Goal: Transaction & Acquisition: Purchase product/service

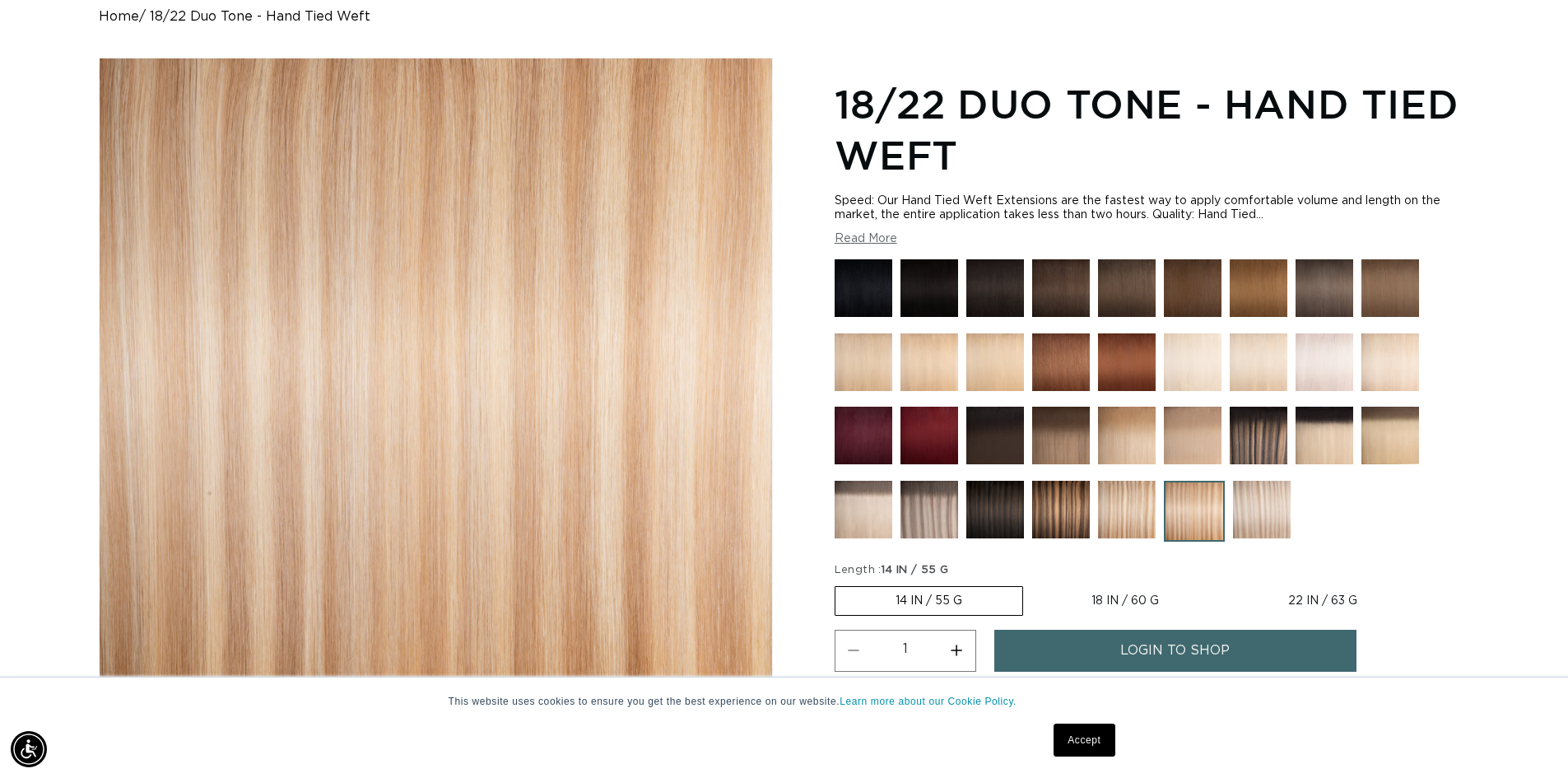
scroll to position [0, 1451]
click at [1274, 515] on img at bounding box center [1263, 509] width 58 height 58
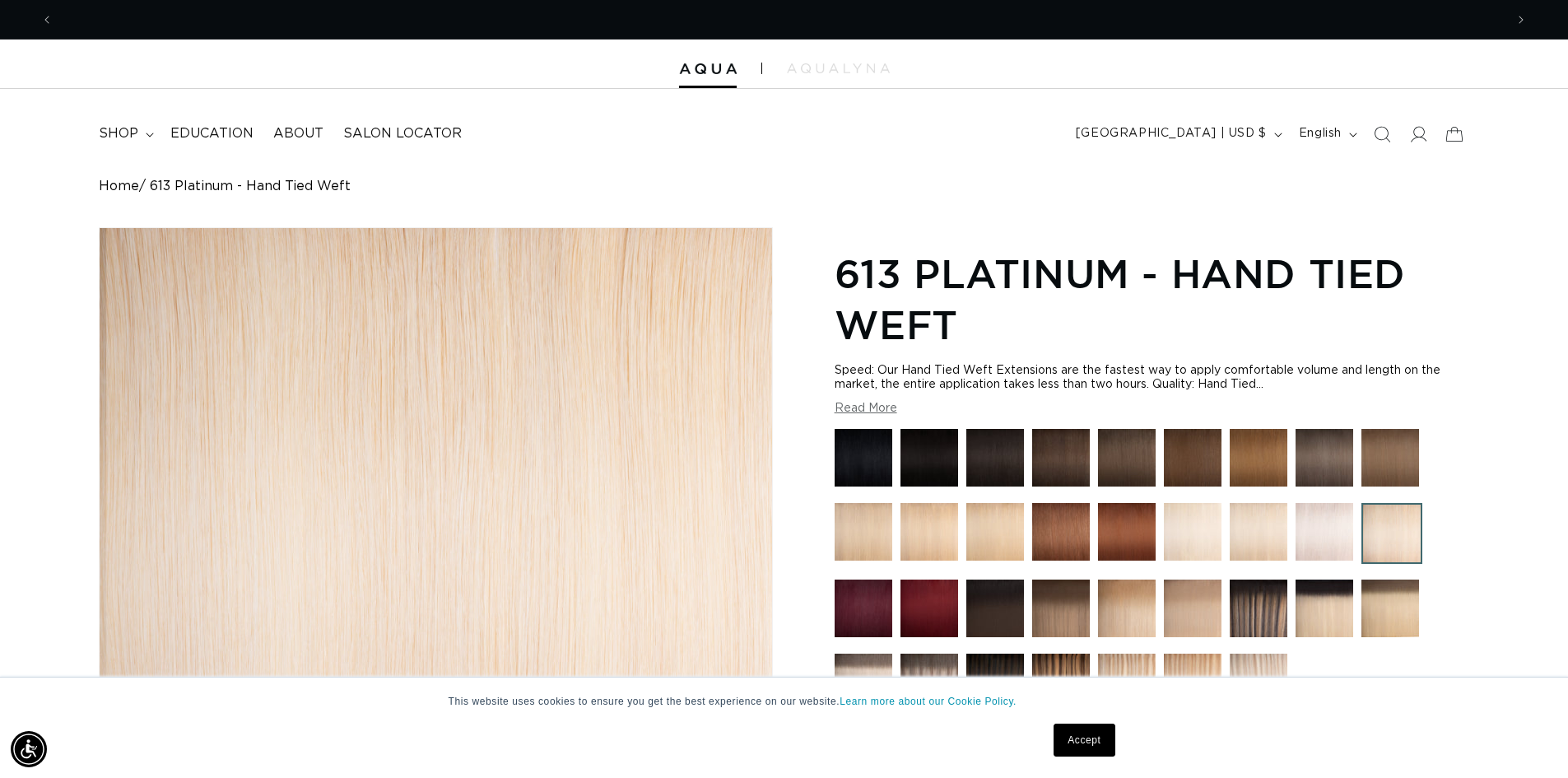
scroll to position [0, 1451]
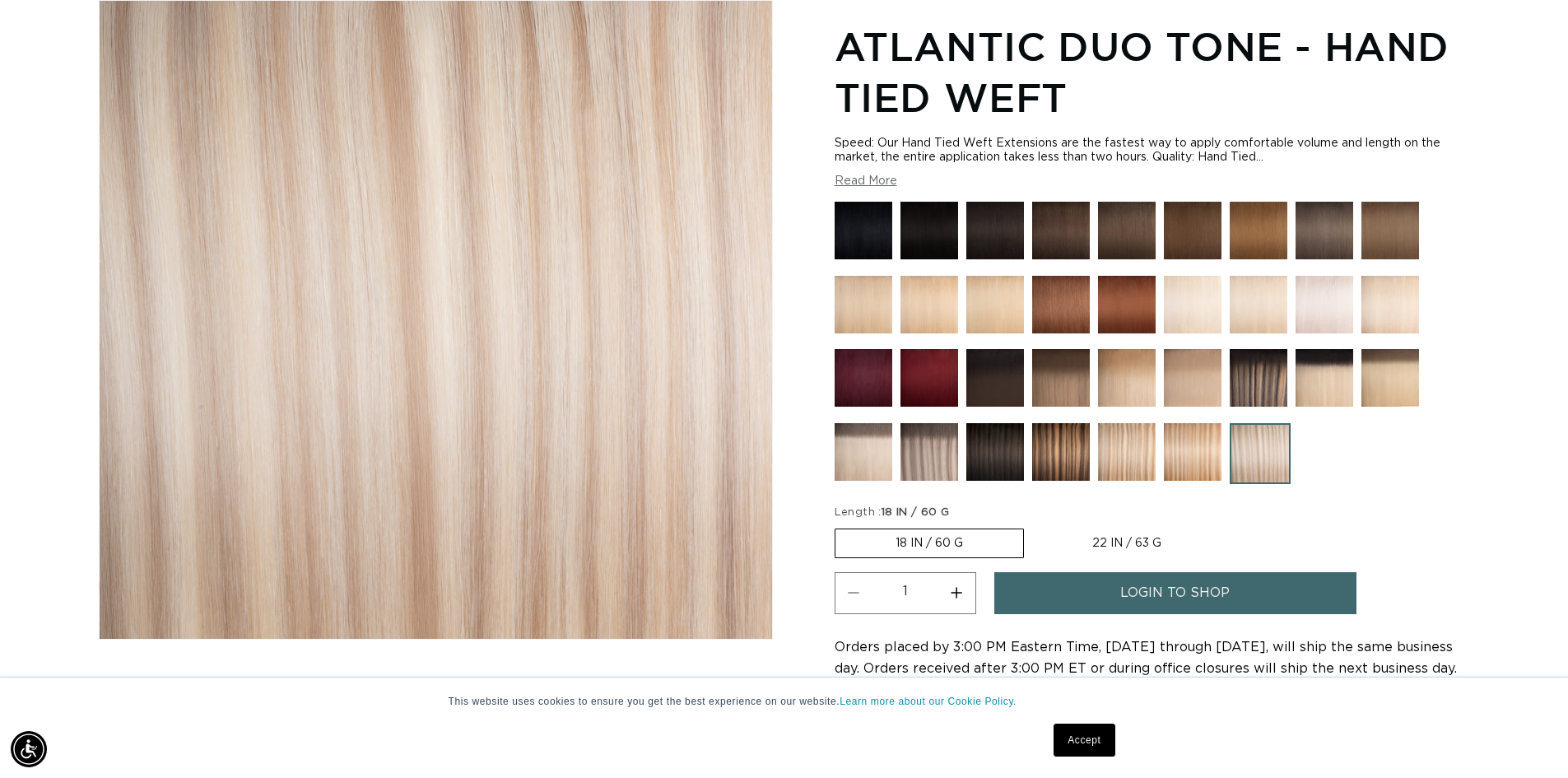
scroll to position [0, 1451]
